Goal: Information Seeking & Learning: Learn about a topic

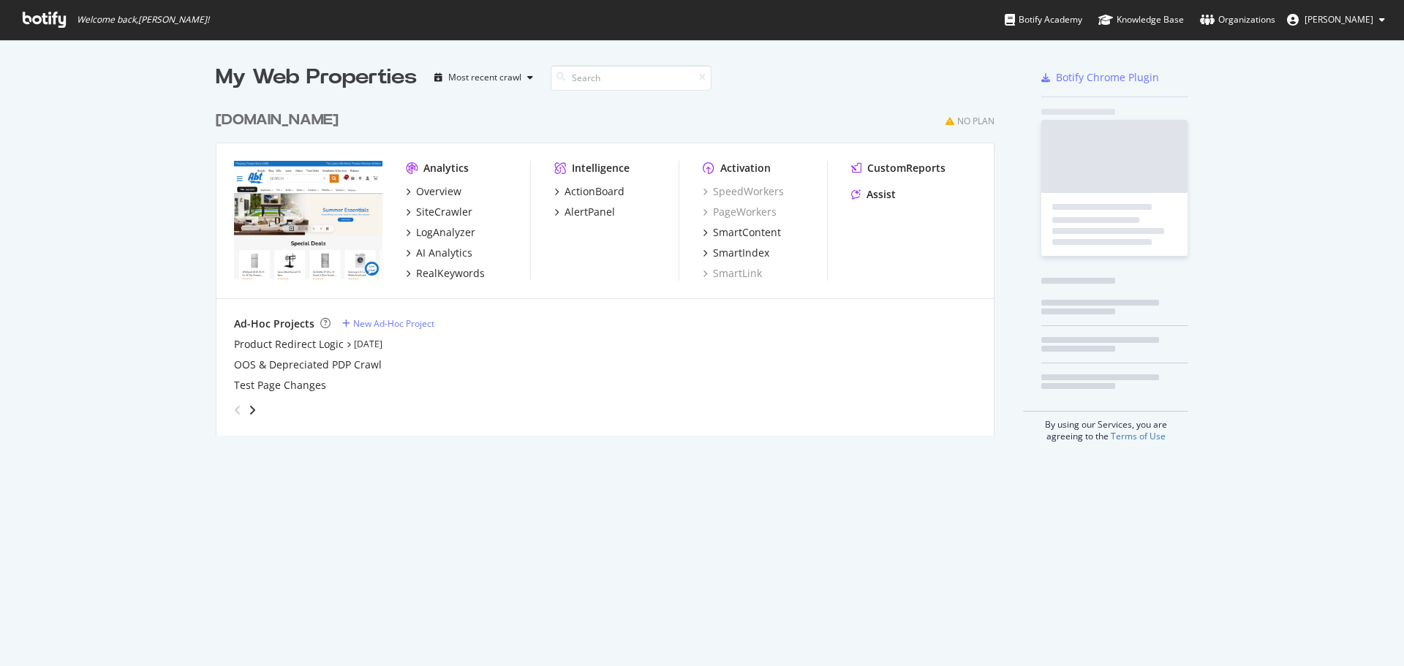
scroll to position [333, 779]
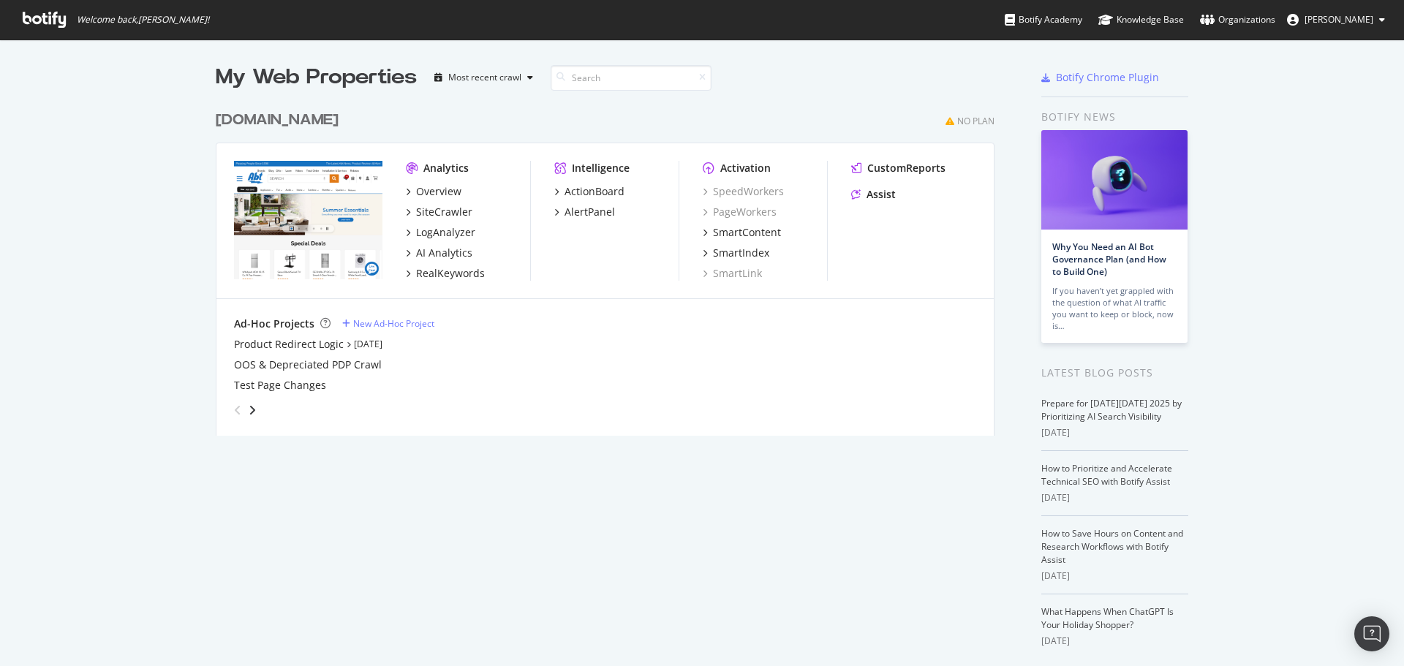
click at [1350, 17] on span "[PERSON_NAME]" at bounding box center [1338, 19] width 69 height 12
click at [1348, 113] on span "Abt Electronics, Inc." at bounding box center [1336, 113] width 79 height 12
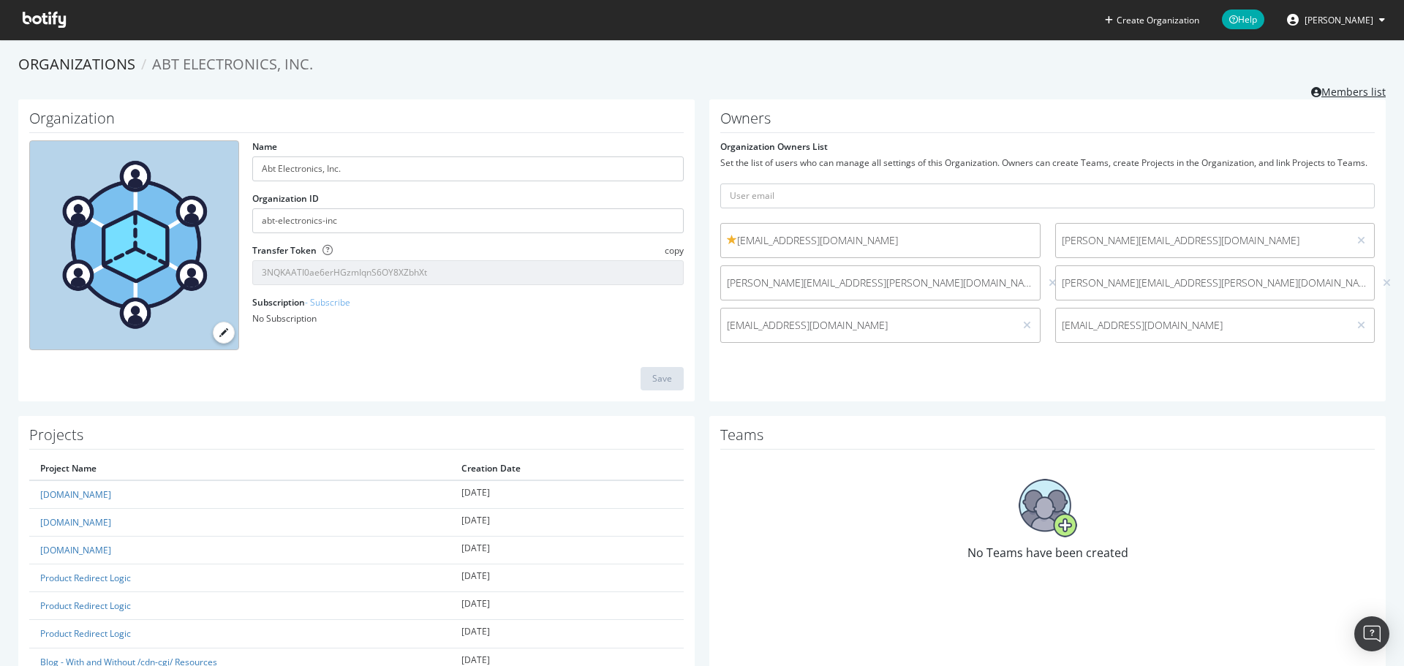
click at [1354, 86] on link "Members list" at bounding box center [1348, 90] width 75 height 18
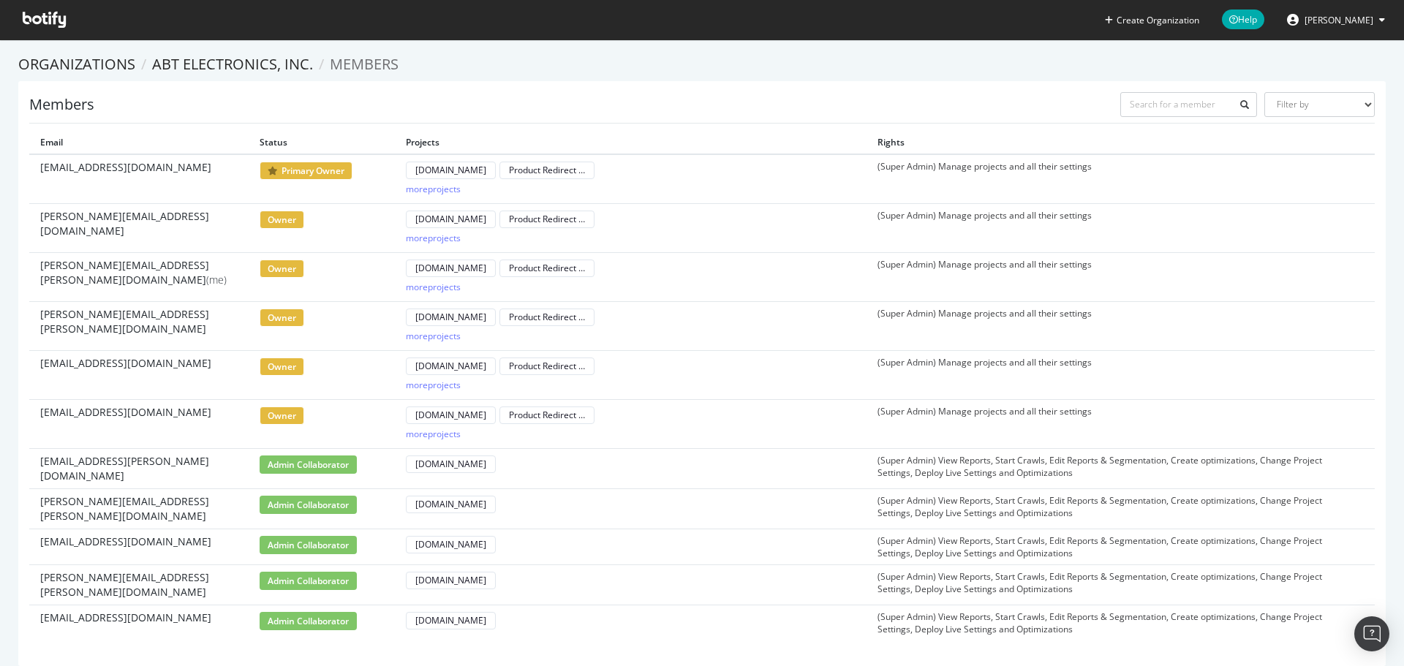
click at [39, 24] on icon at bounding box center [44, 20] width 43 height 16
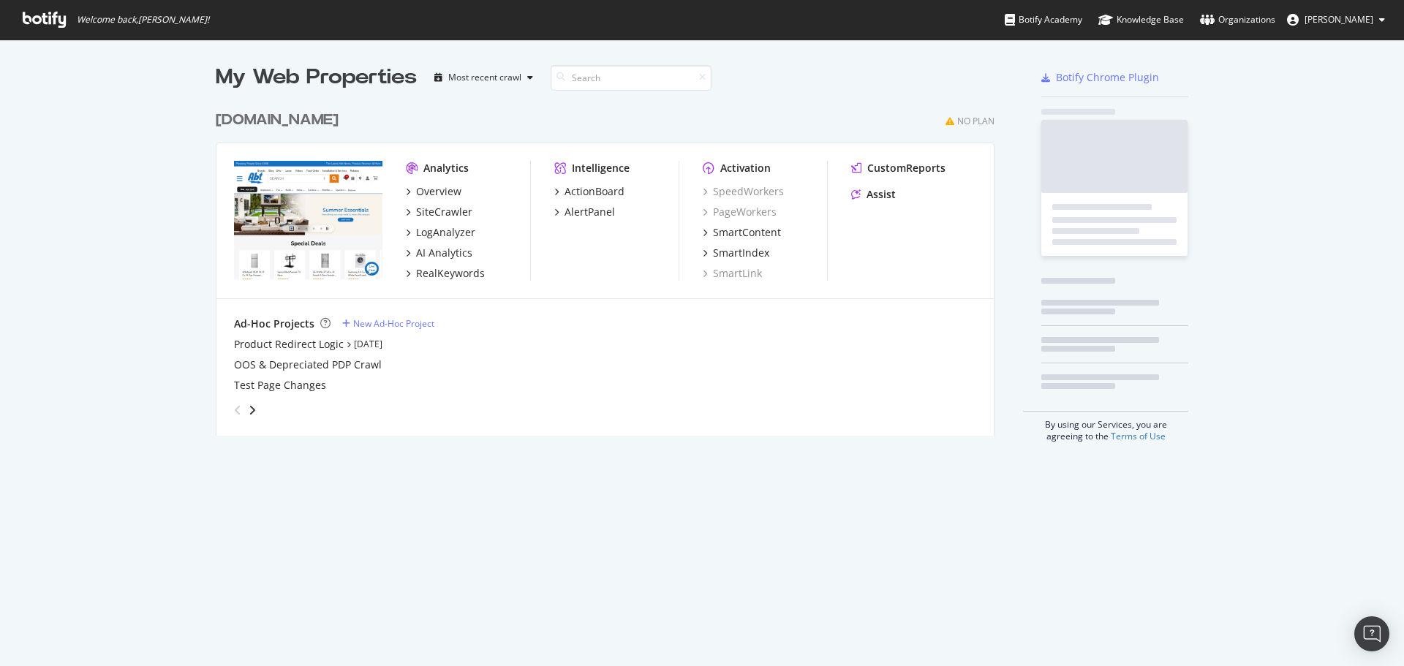
scroll to position [655, 1382]
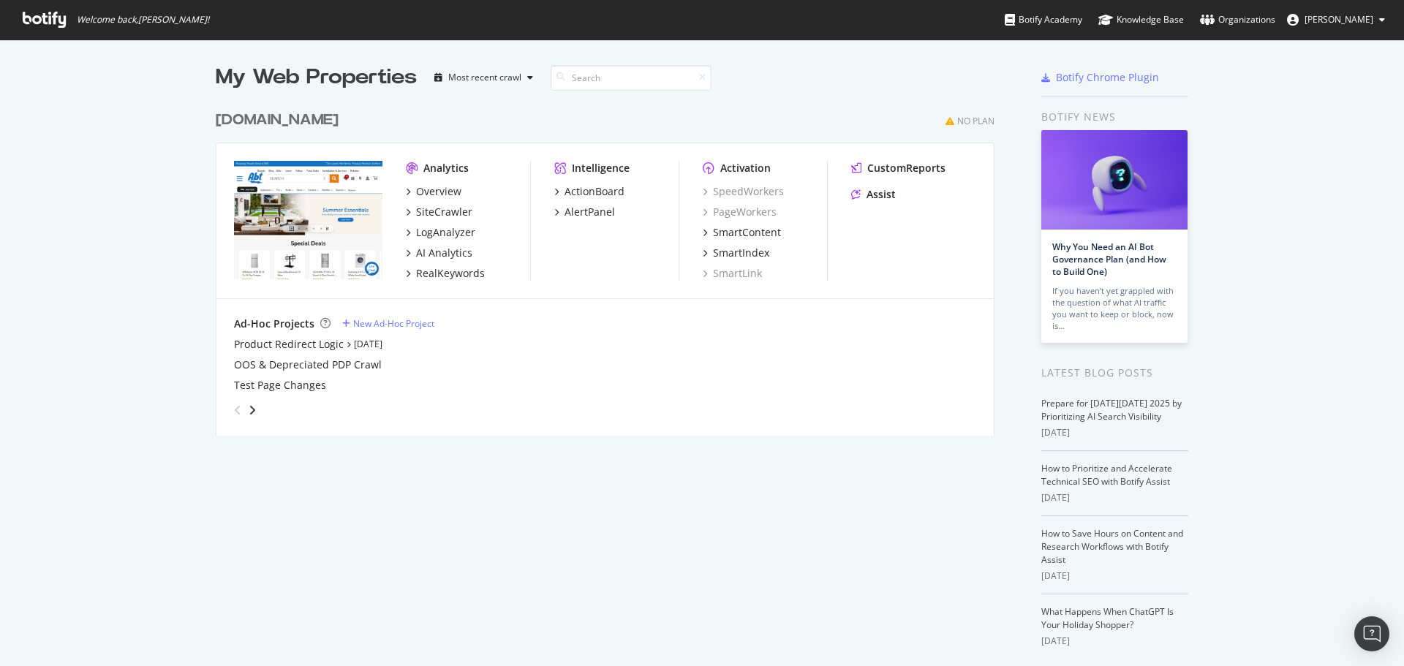
click at [265, 116] on div "[DOMAIN_NAME]" at bounding box center [277, 120] width 123 height 21
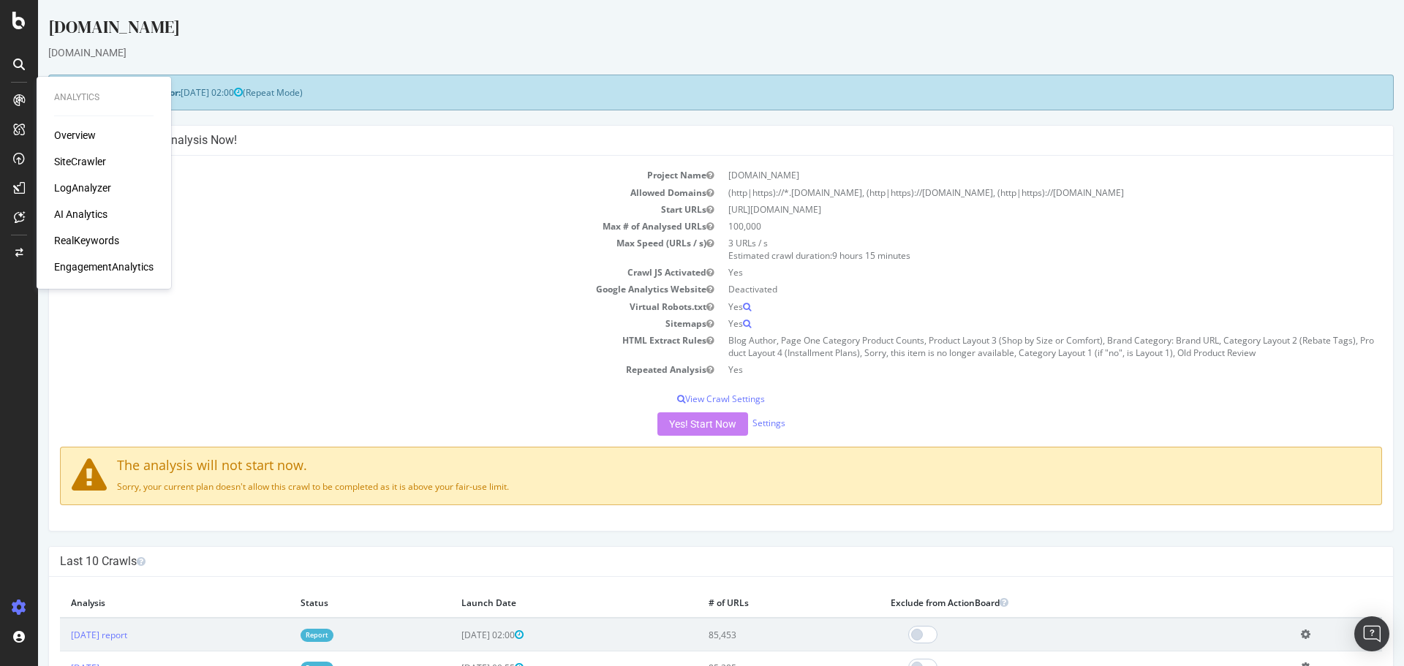
click at [101, 237] on div "RealKeywords" at bounding box center [86, 240] width 65 height 15
